Goal: Transaction & Acquisition: Subscribe to service/newsletter

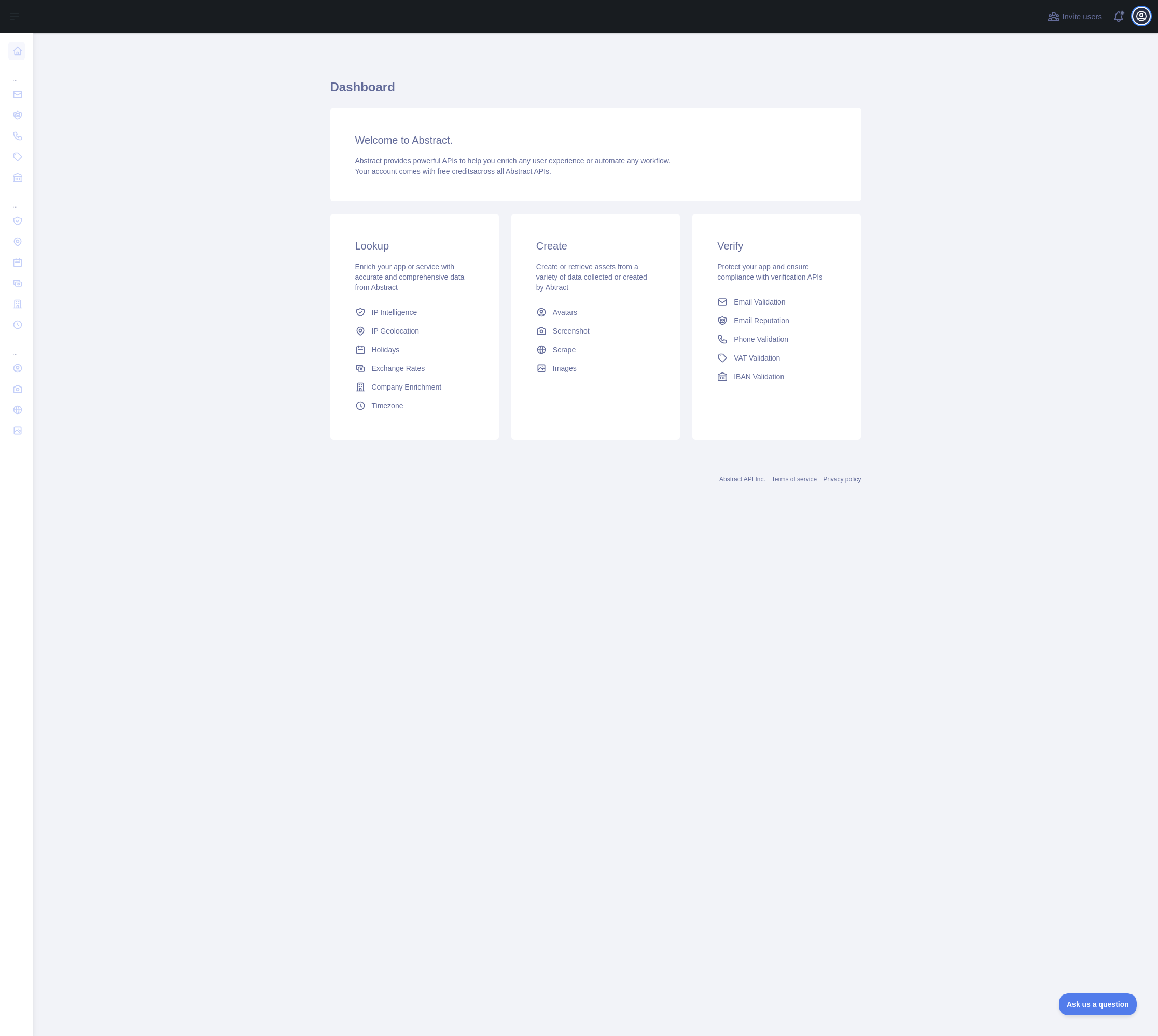
click at [1140, 16] on icon "button" at bounding box center [1140, 15] width 9 height 9
click at [1088, 136] on button "Sign out" at bounding box center [1091, 136] width 116 height 19
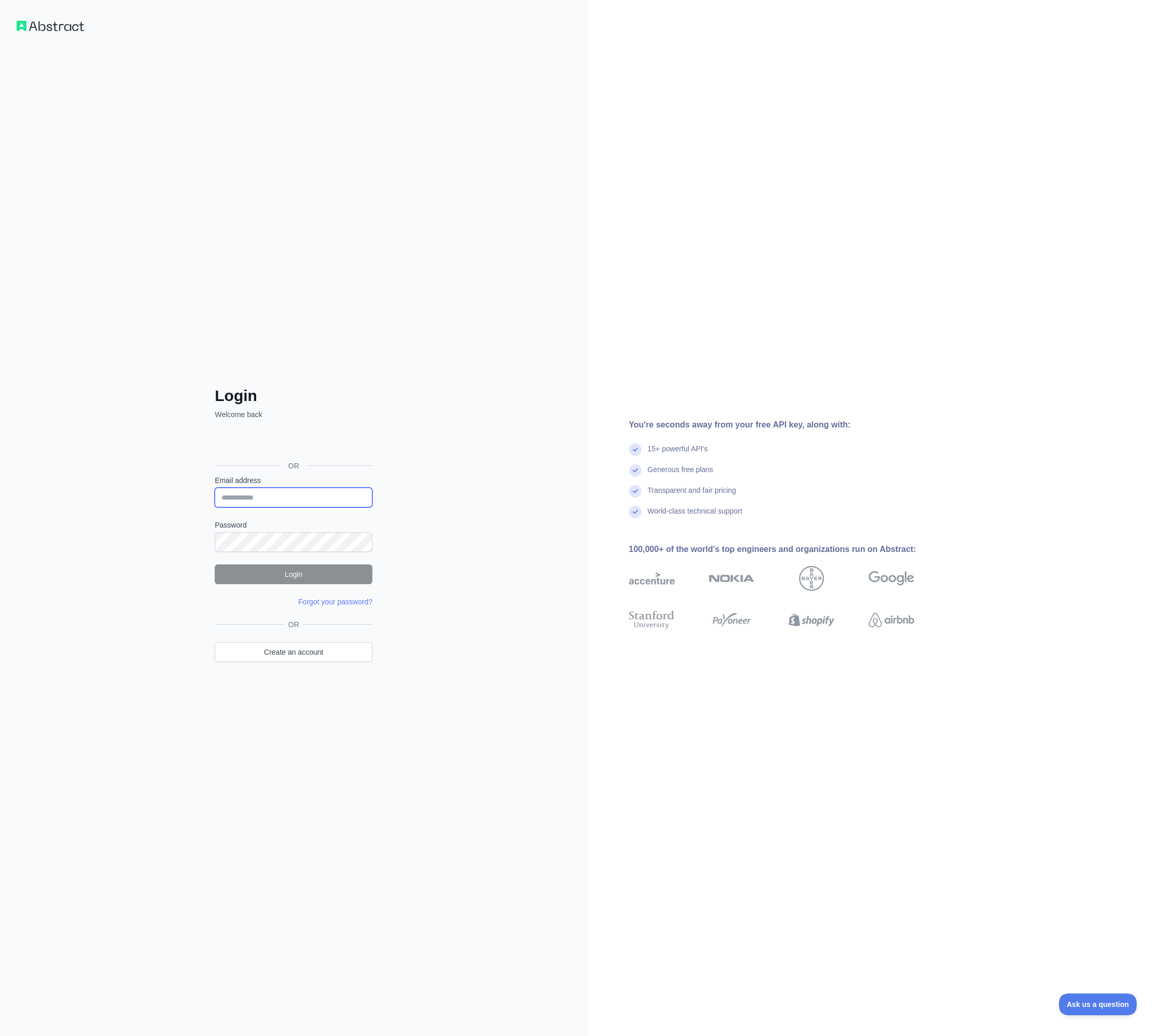
click at [300, 500] on input "Email address" at bounding box center [293, 498] width 157 height 20
type input "**********"
click at [320, 580] on button "Login" at bounding box center [293, 574] width 157 height 20
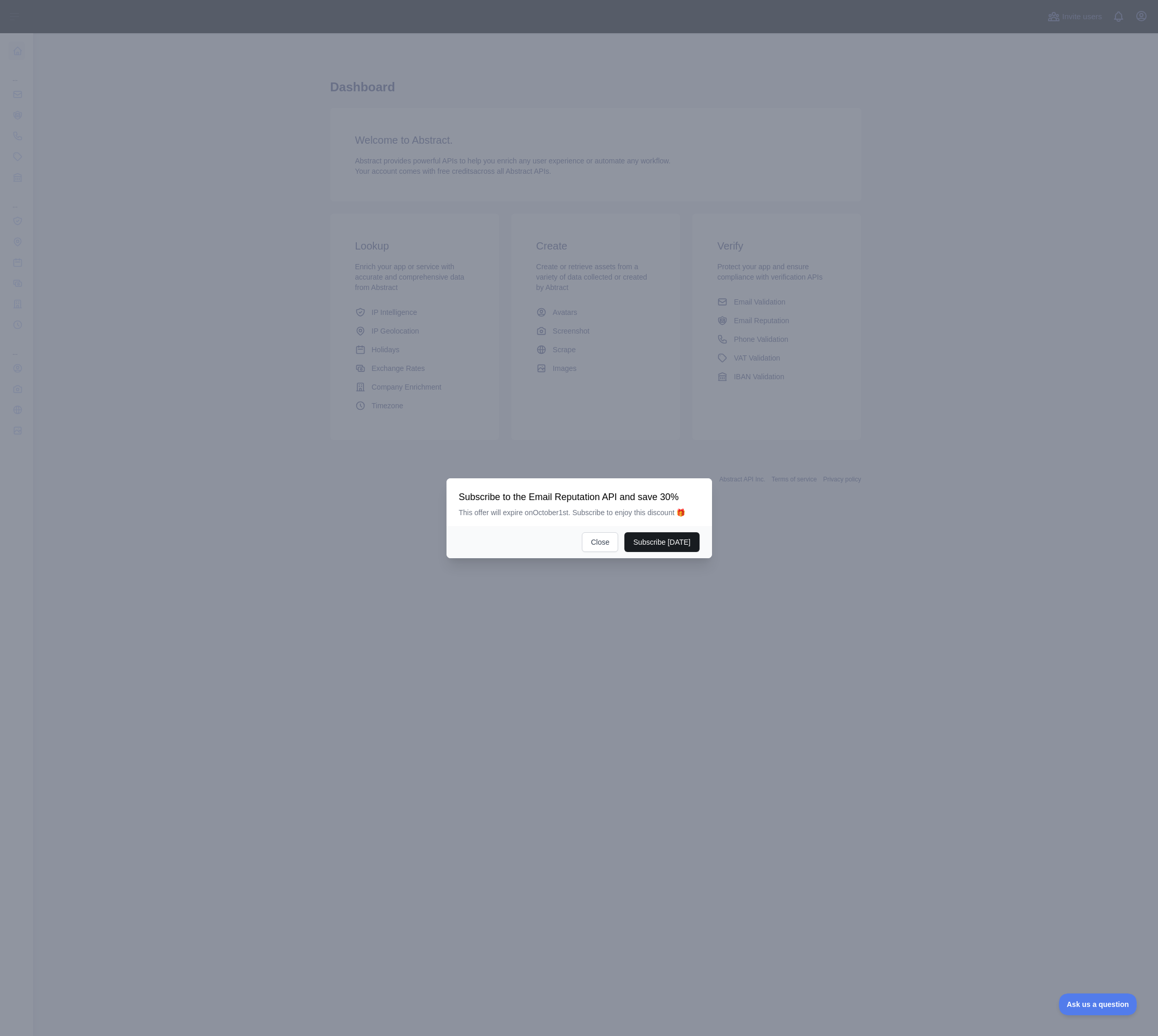
click at [687, 541] on button "Subscribe [DATE]" at bounding box center [661, 542] width 74 height 20
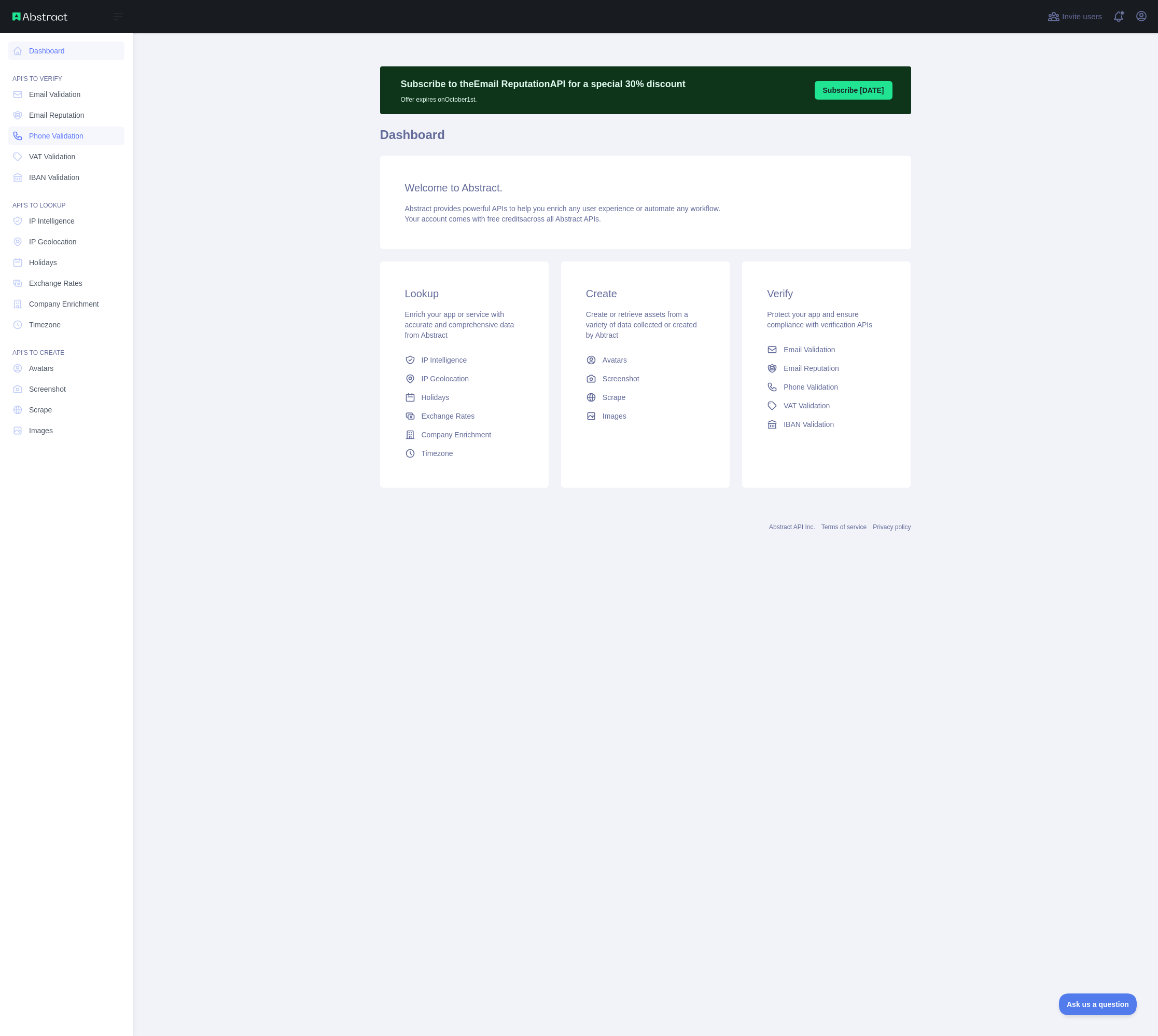
click at [64, 136] on span "Phone Validation" at bounding box center [56, 136] width 54 height 11
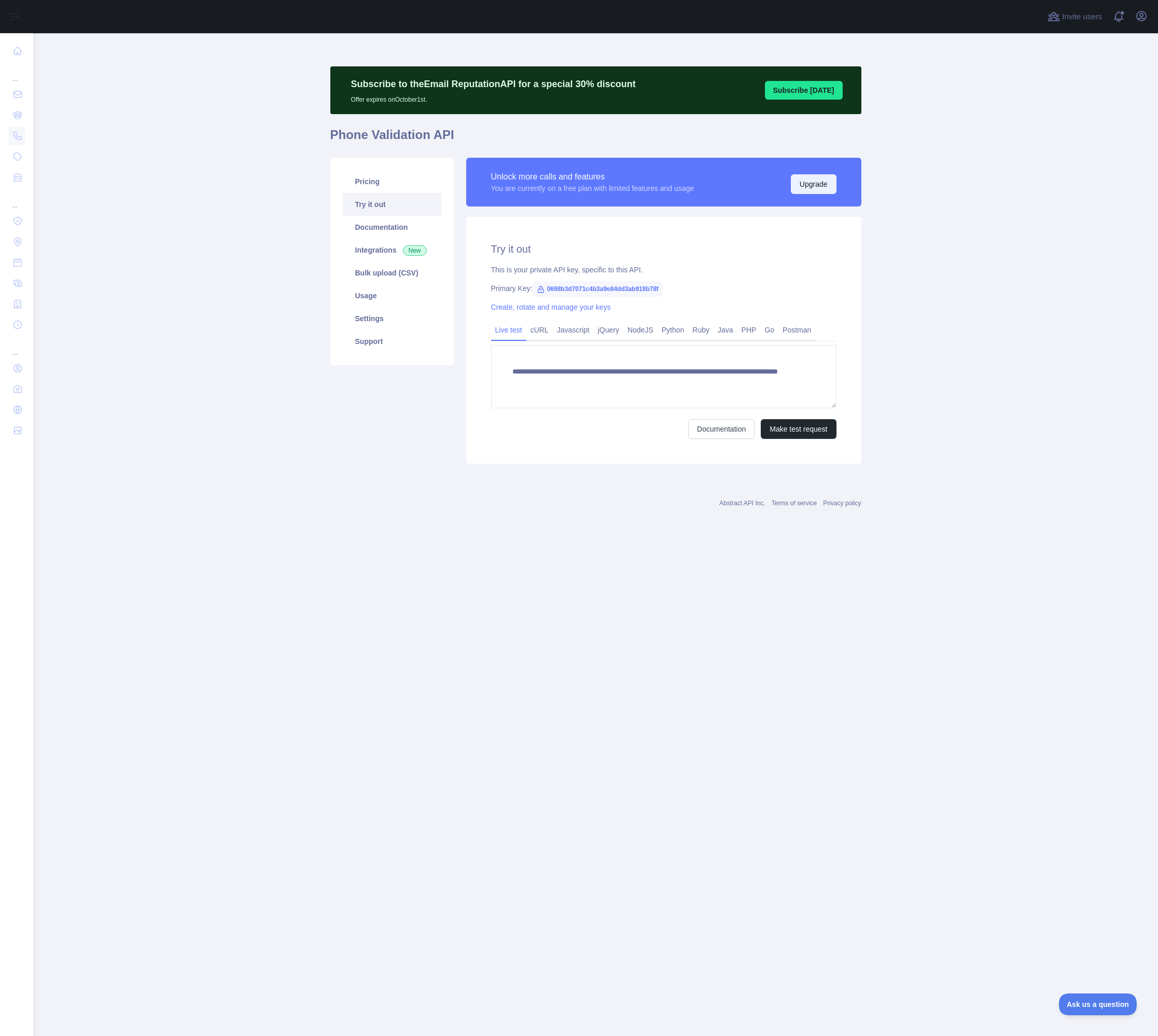
click at [821, 186] on button "Upgrade" at bounding box center [813, 184] width 46 height 20
